Goal: Information Seeking & Learning: Find specific fact

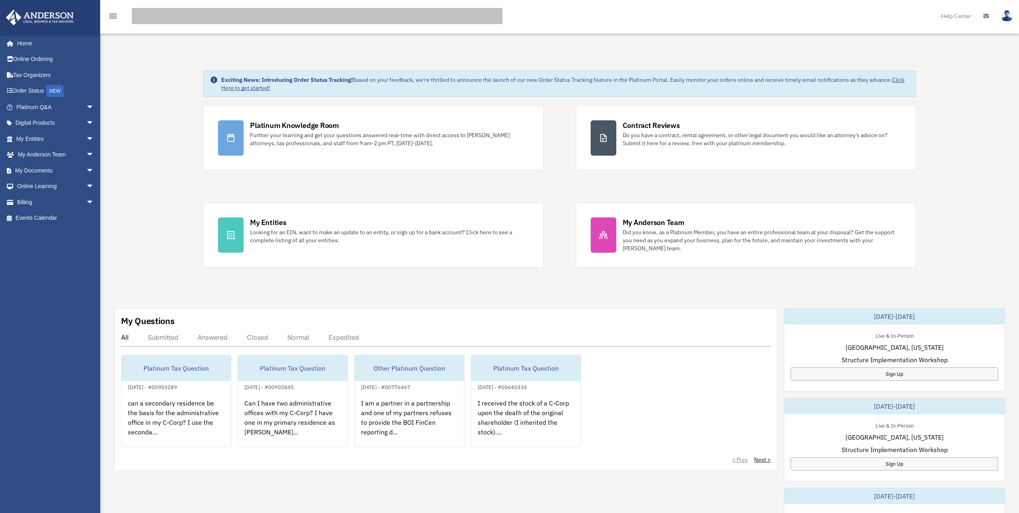
click at [174, 15] on input "search" at bounding box center [317, 16] width 371 height 16
type input "******"
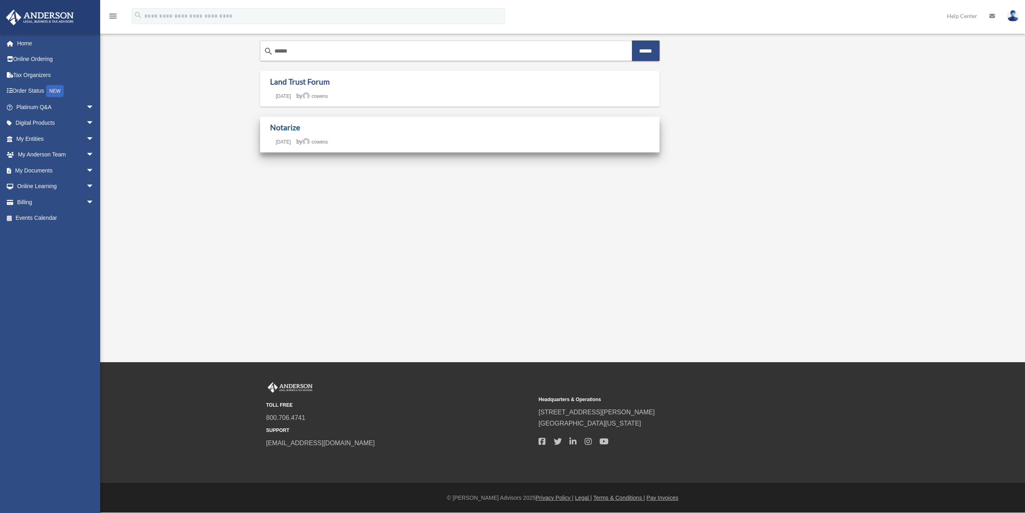
click at [277, 129] on link "Notarize" at bounding box center [285, 127] width 30 height 9
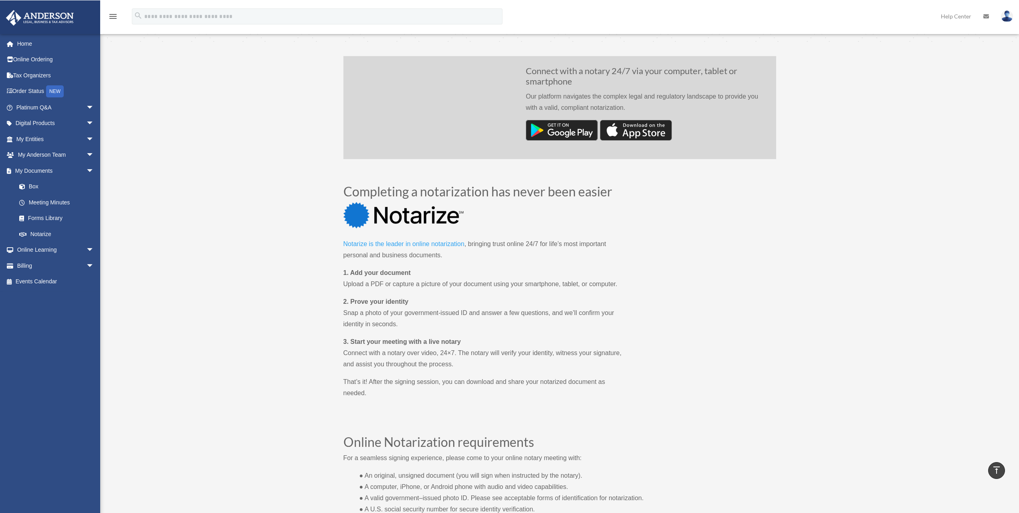
scroll to position [120, 0]
